Goal: Task Accomplishment & Management: Manage account settings

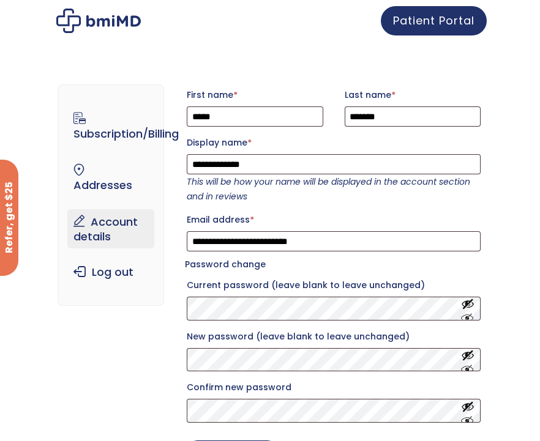
click at [101, 232] on link "Account details" at bounding box center [110, 228] width 86 height 39
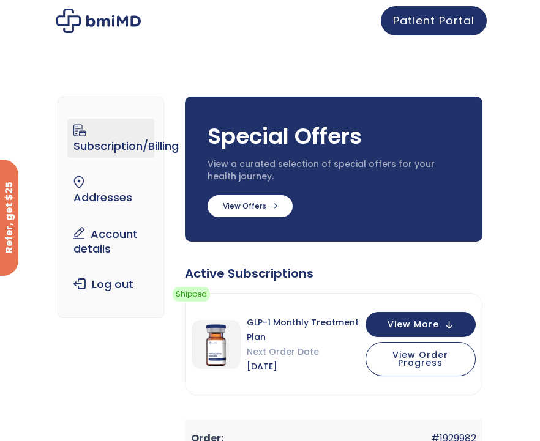
scroll to position [61, 0]
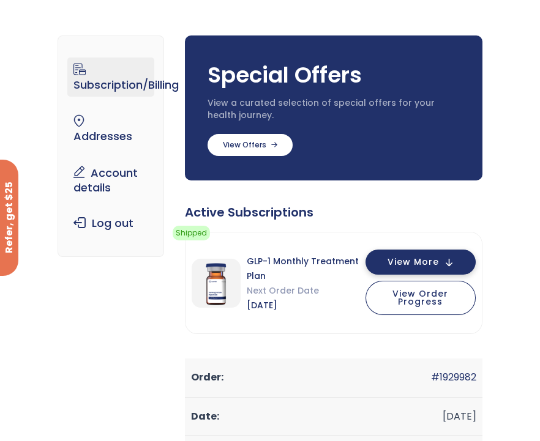
click at [419, 261] on span "View More" at bounding box center [413, 262] width 51 height 8
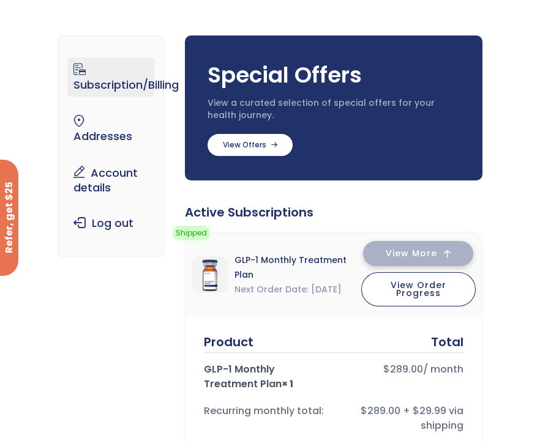
click at [419, 261] on button "View More" at bounding box center [418, 253] width 110 height 25
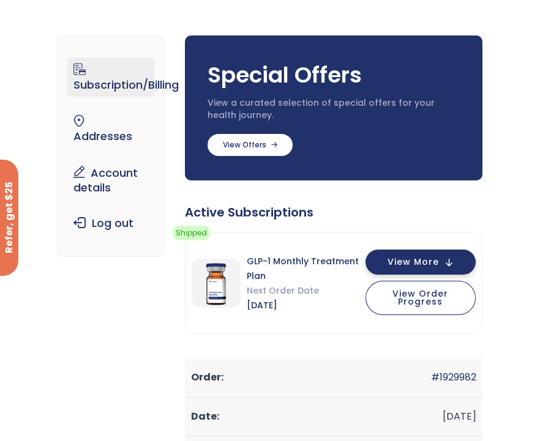
click at [419, 261] on span "View More" at bounding box center [413, 262] width 51 height 8
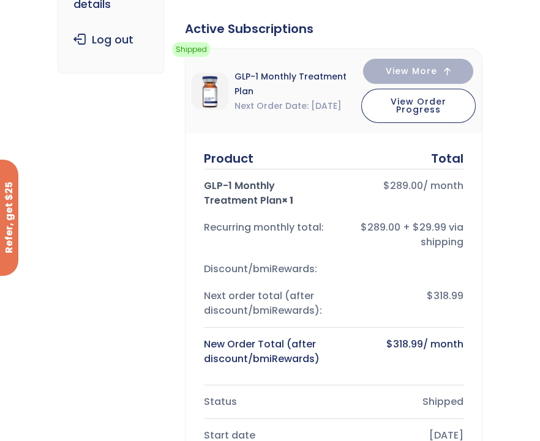
scroll to position [0, 0]
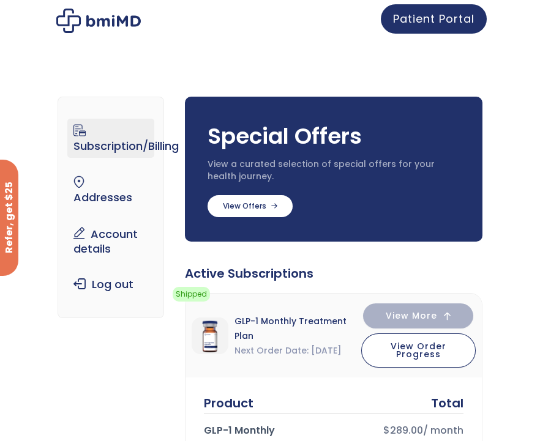
click at [452, 23] on span "Patient Portal" at bounding box center [433, 18] width 81 height 15
